Goal: Task Accomplishment & Management: Use online tool/utility

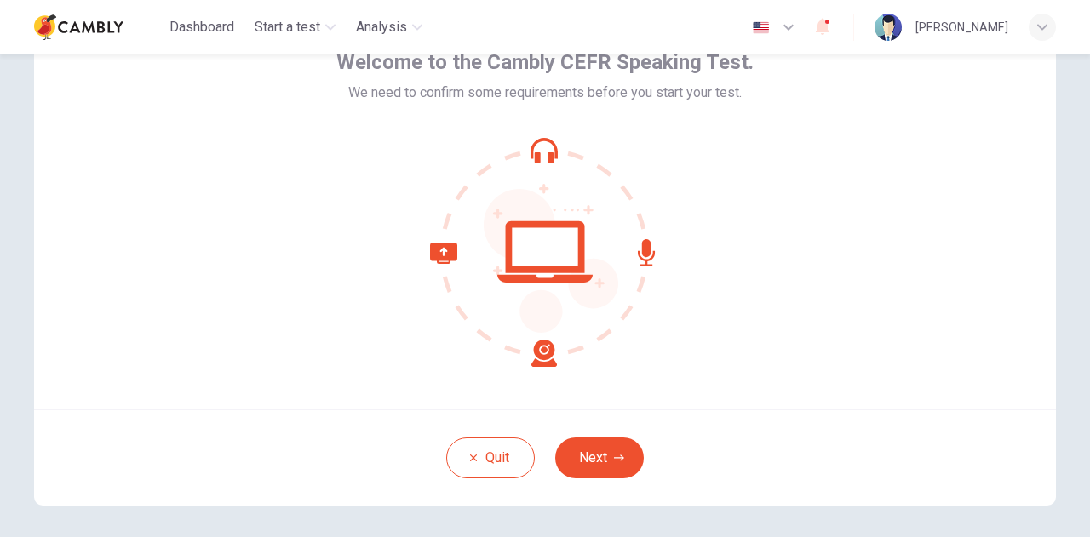
scroll to position [171, 0]
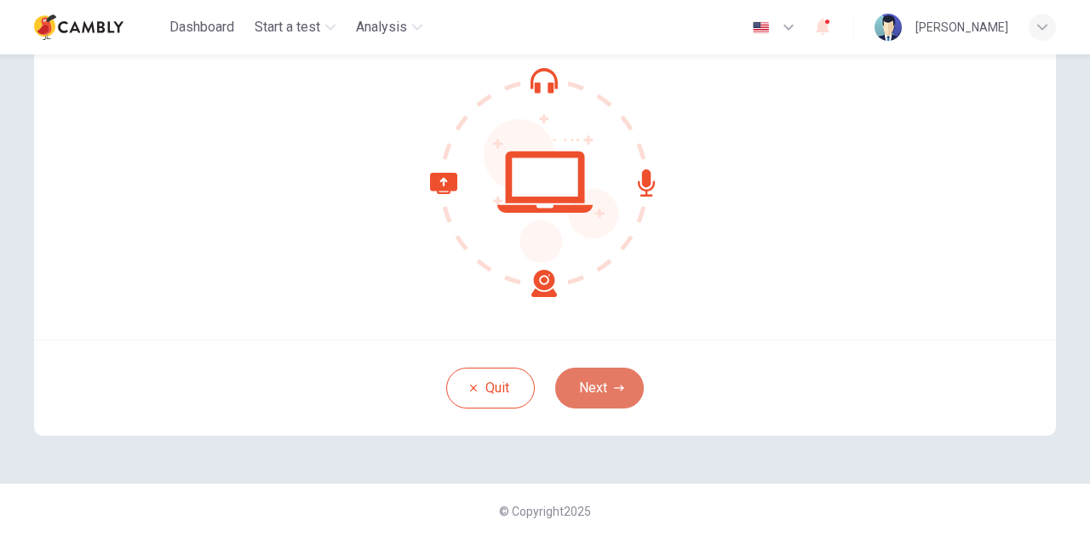
click at [570, 387] on button "Next" at bounding box center [599, 388] width 89 height 41
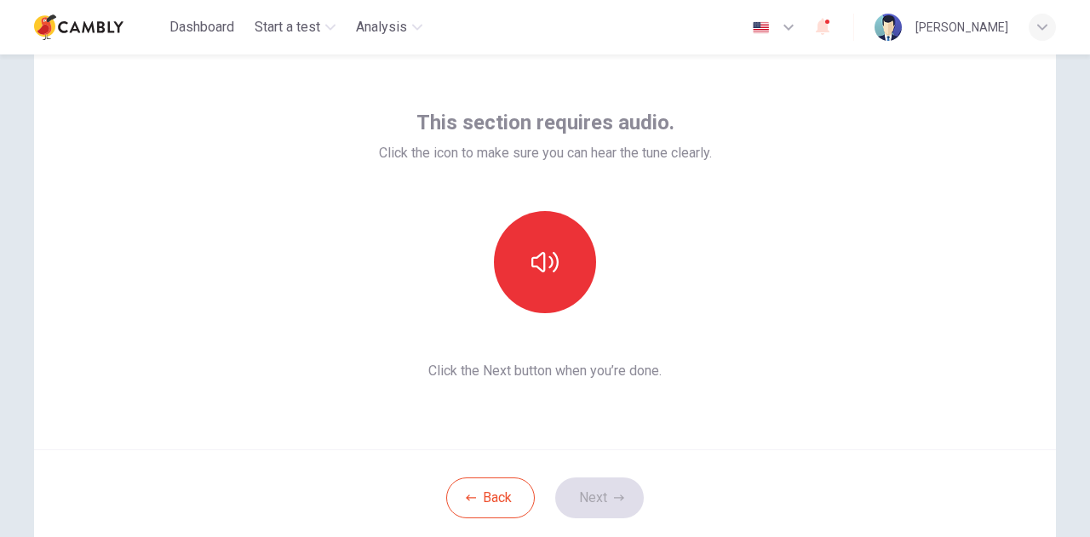
scroll to position [86, 0]
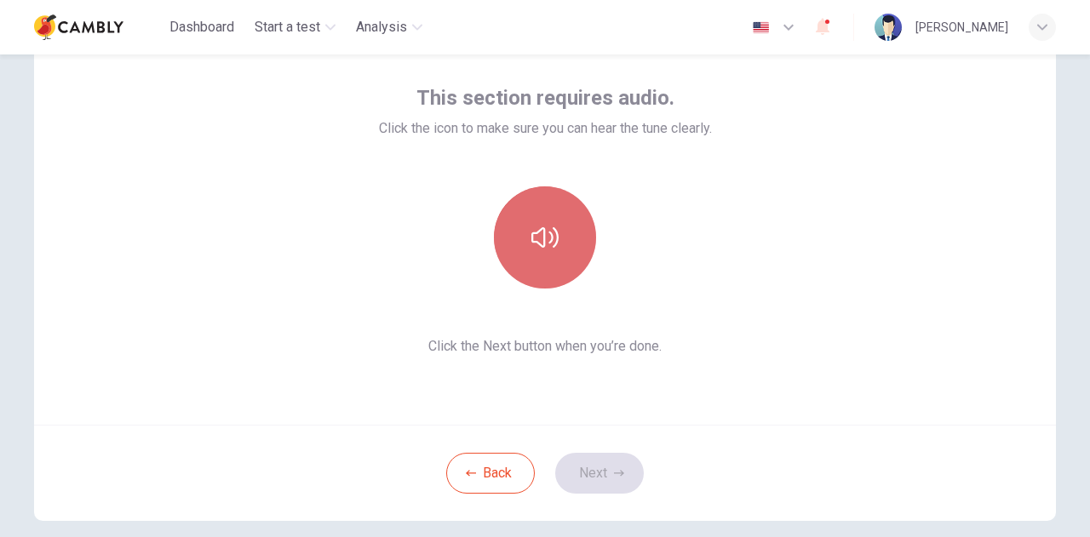
click at [521, 246] on button "button" at bounding box center [545, 237] width 102 height 102
click at [562, 262] on button "button" at bounding box center [545, 237] width 102 height 102
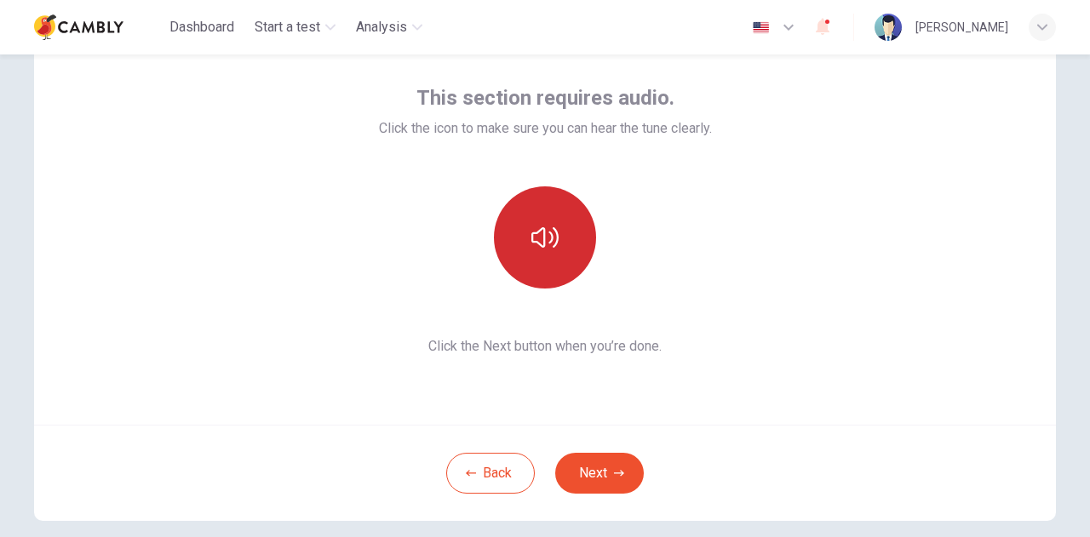
click at [513, 232] on button "button" at bounding box center [545, 237] width 102 height 102
click at [531, 232] on icon "button" at bounding box center [544, 237] width 27 height 20
click at [591, 490] on button "Next" at bounding box center [599, 473] width 89 height 41
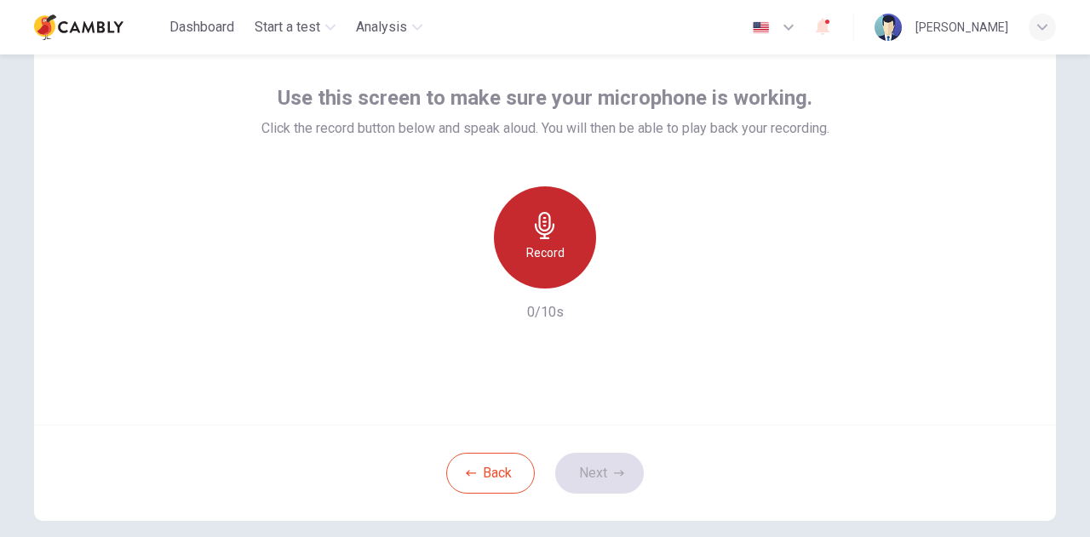
click at [536, 239] on div "Record" at bounding box center [545, 237] width 102 height 102
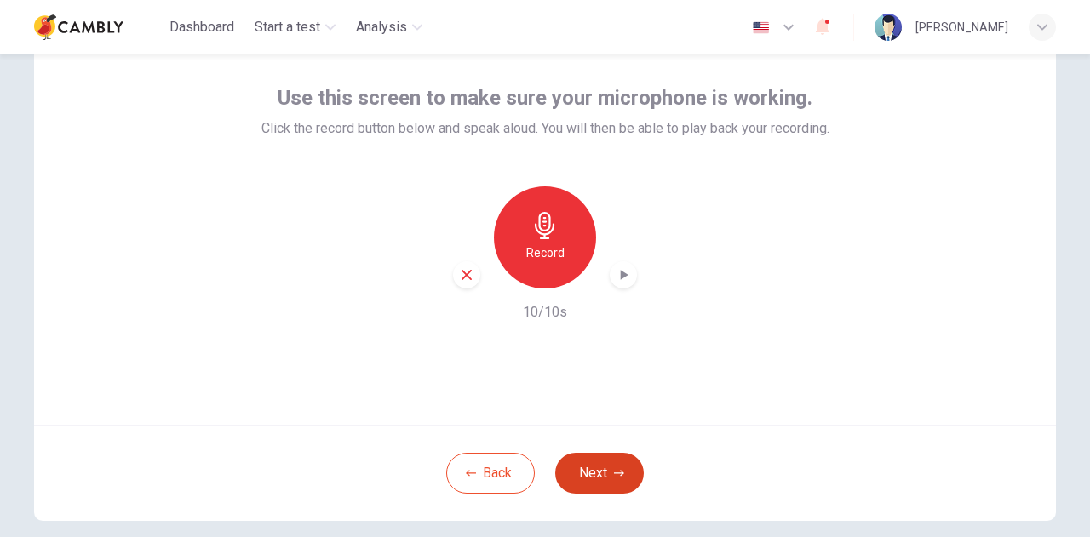
click at [606, 478] on button "Next" at bounding box center [599, 473] width 89 height 41
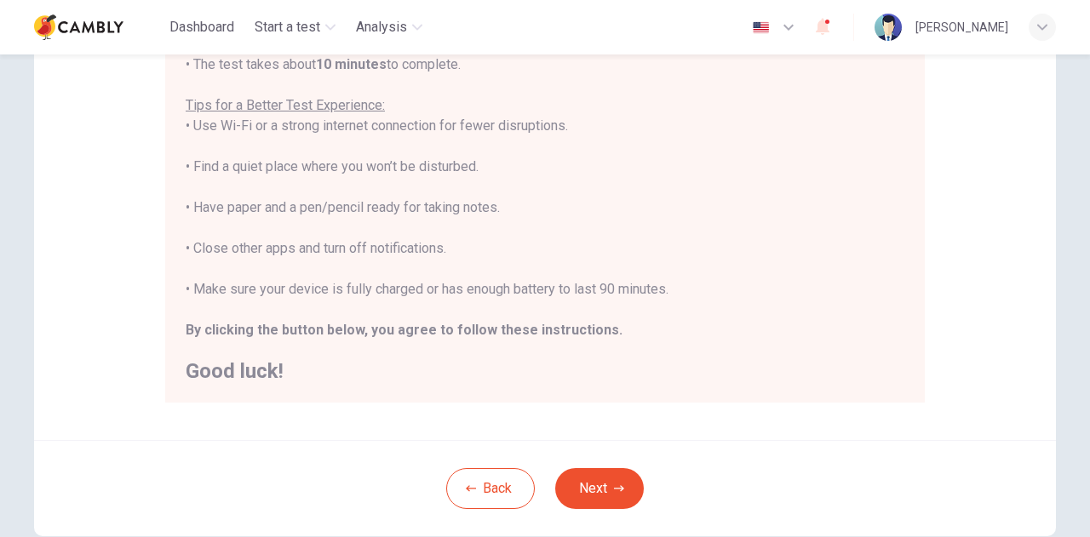
scroll to position [409, 0]
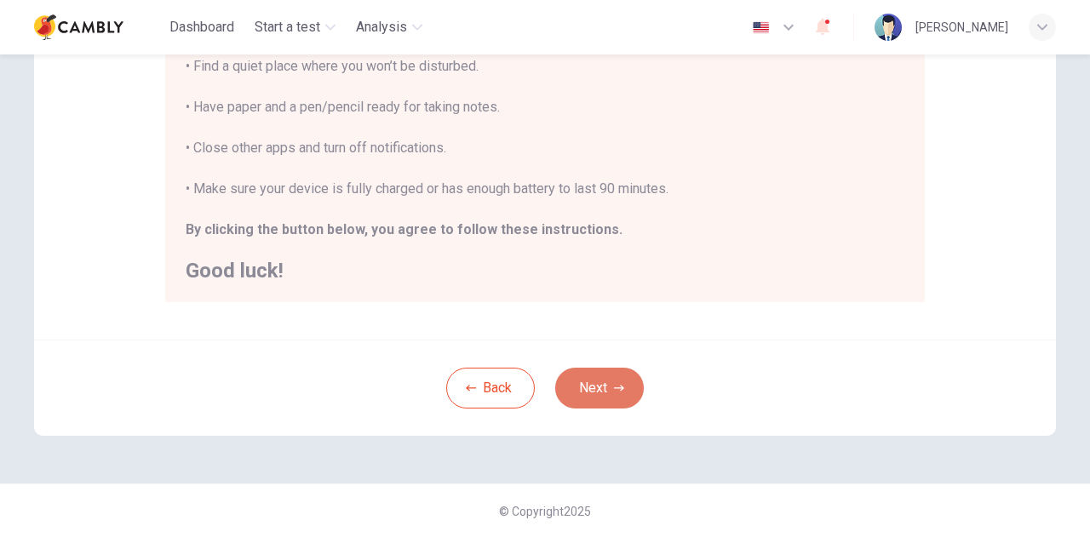
click at [598, 394] on button "Next" at bounding box center [599, 388] width 89 height 41
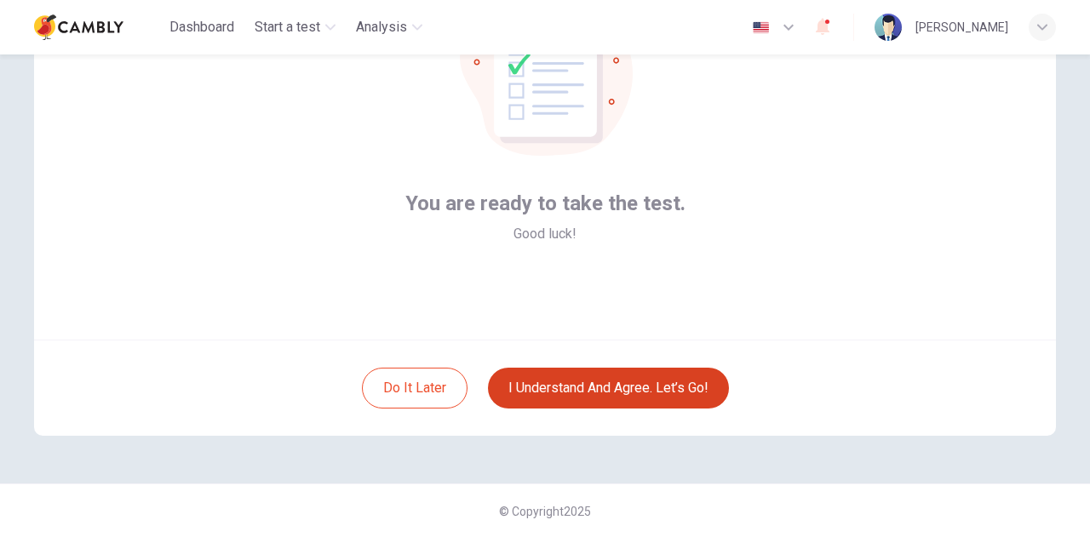
click at [595, 398] on button "I understand and agree. Let’s go!" at bounding box center [608, 388] width 241 height 41
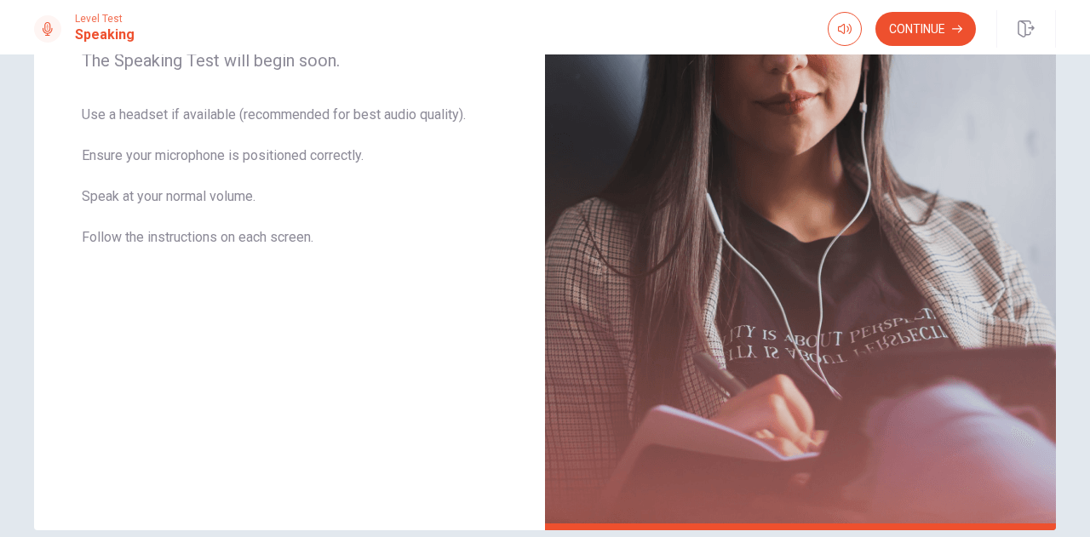
scroll to position [341, 0]
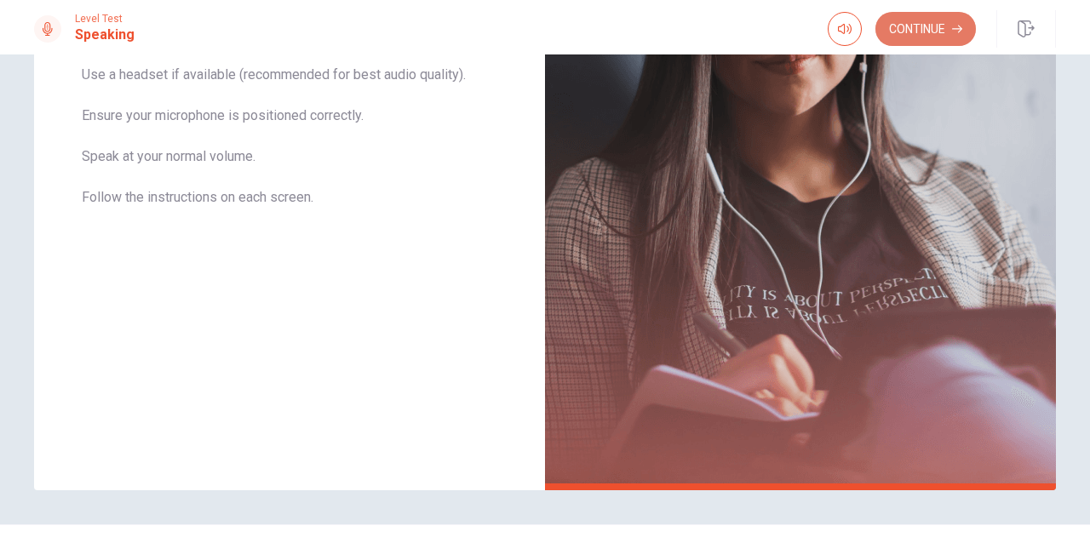
click at [936, 28] on button "Continue" at bounding box center [925, 29] width 100 height 34
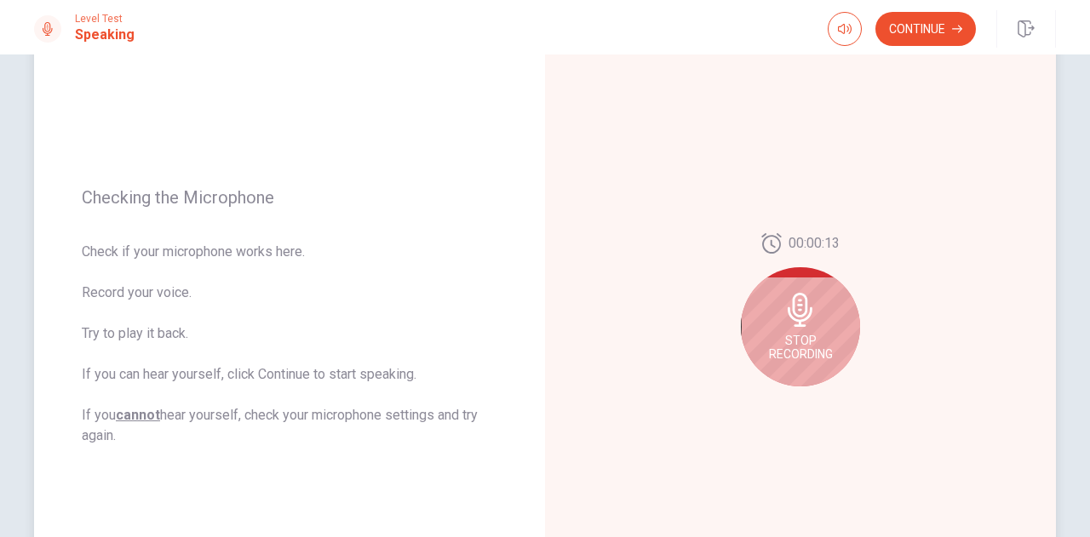
scroll to position [170, 0]
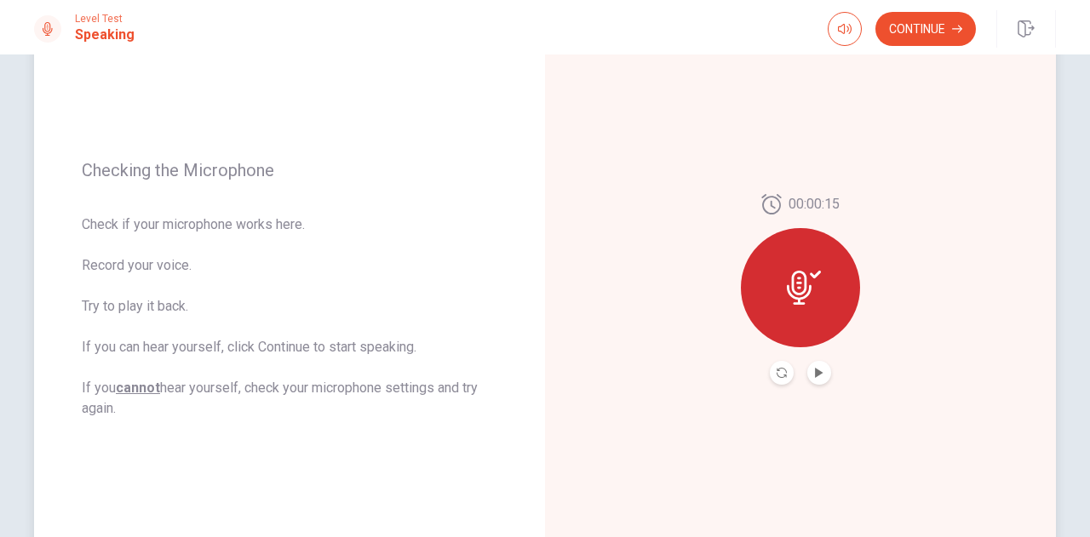
click at [822, 371] on button "Play Audio" at bounding box center [819, 373] width 24 height 24
click at [780, 375] on icon "Record Again" at bounding box center [781, 373] width 10 height 10
click at [815, 375] on icon "Play Audio" at bounding box center [819, 373] width 8 height 10
click at [816, 370] on icon "Pause Audio" at bounding box center [819, 373] width 9 height 10
click at [923, 42] on button "Continue" at bounding box center [925, 29] width 100 height 34
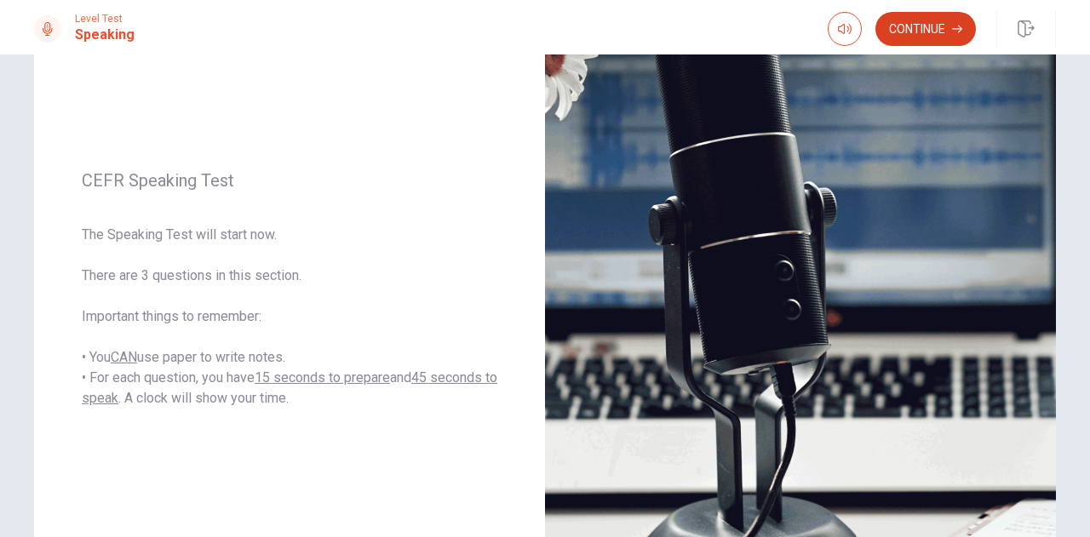
click at [928, 33] on button "Continue" at bounding box center [925, 29] width 100 height 34
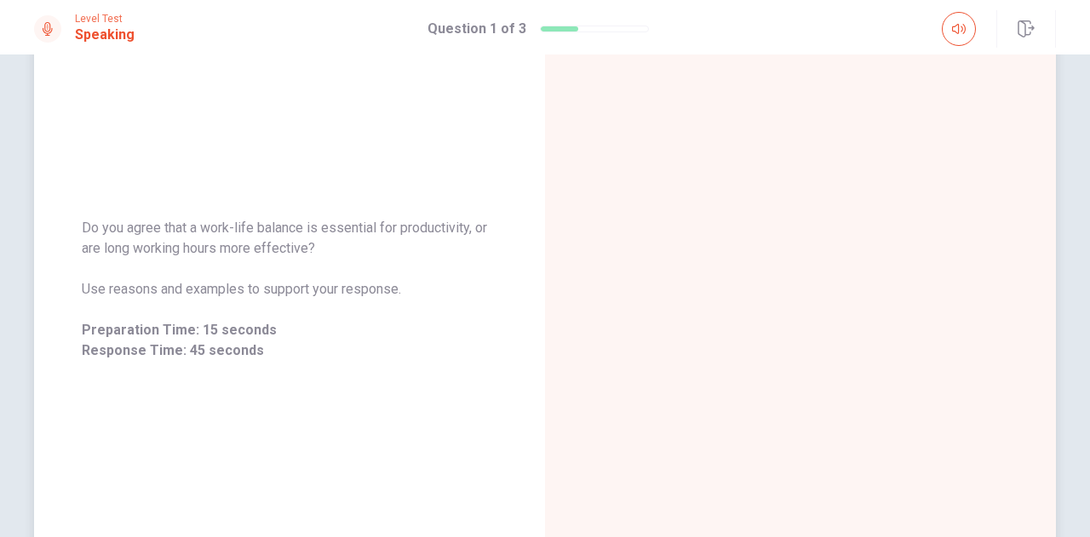
drag, startPoint x: 303, startPoint y: 246, endPoint x: 73, endPoint y: 227, distance: 230.6
click at [73, 227] on div "Do you agree that a work-life balance is essential for productivity, or are lon…" at bounding box center [289, 290] width 511 height 184
drag, startPoint x: 77, startPoint y: 223, endPoint x: 297, endPoint y: 243, distance: 221.4
click at [297, 243] on span "Do you agree that a work-life balance is essential for productivity, or are lon…" at bounding box center [289, 238] width 415 height 41
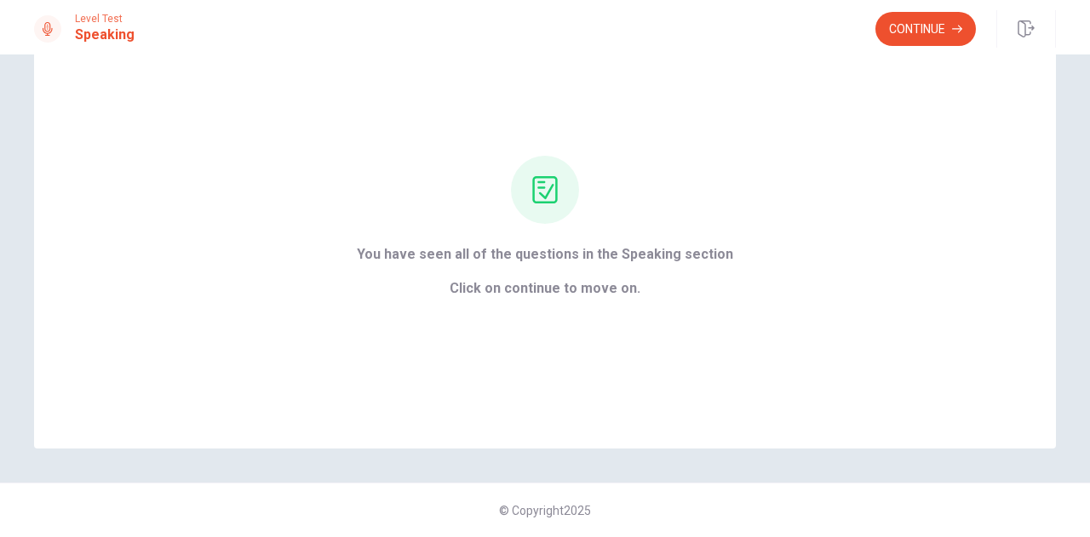
scroll to position [82, 0]
click at [907, 22] on button "Continue" at bounding box center [925, 29] width 100 height 34
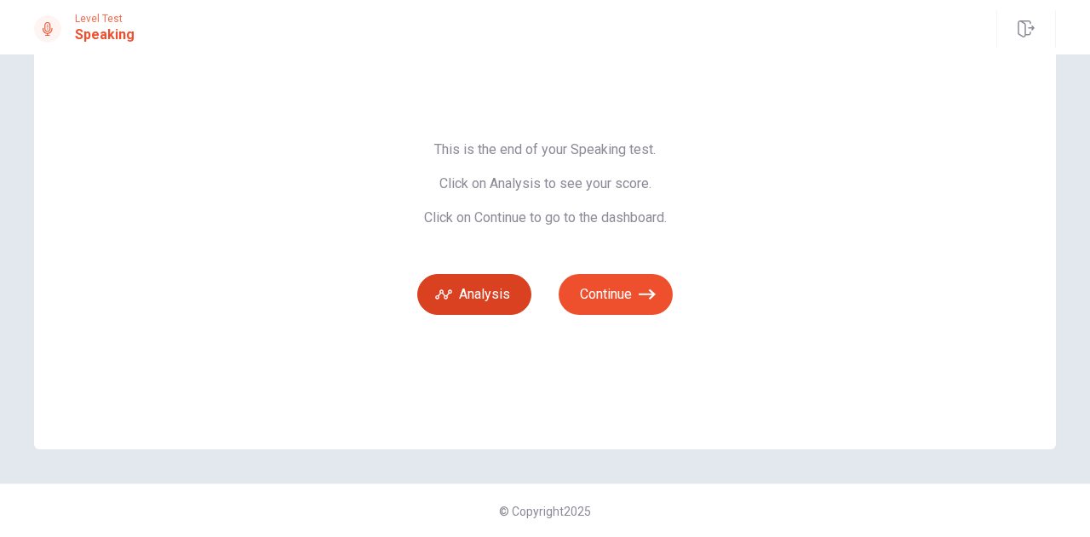
click at [490, 290] on button "Analysis" at bounding box center [474, 294] width 114 height 41
